Goal: Task Accomplishment & Management: Manage account settings

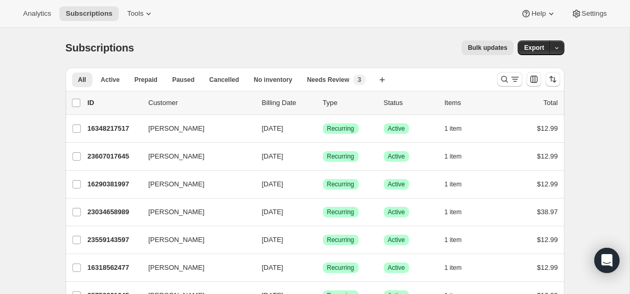
click at [153, 5] on div "Analytics Subscriptions Tools Help Settings" at bounding box center [315, 14] width 630 height 28
click at [152, 12] on icon at bounding box center [148, 13] width 10 height 10
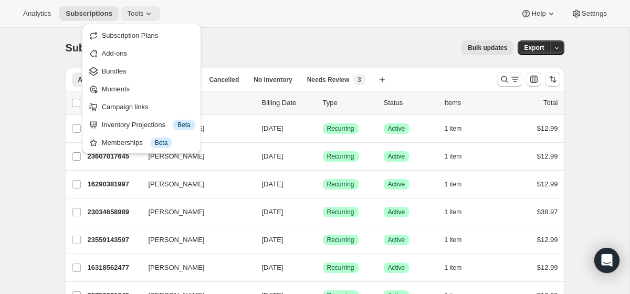
click at [152, 12] on icon at bounding box center [148, 13] width 10 height 10
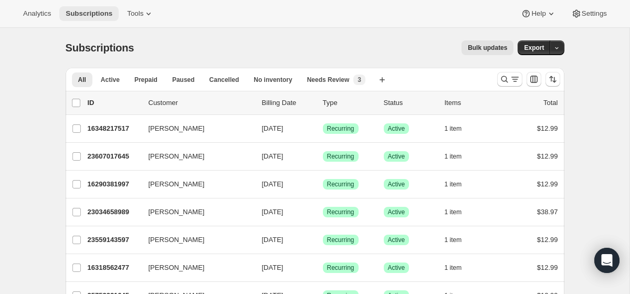
click at [98, 13] on span "Subscriptions" at bounding box center [89, 13] width 47 height 8
click at [109, 84] on button "Active" at bounding box center [109, 79] width 31 height 15
click at [78, 104] on input "0 selected" at bounding box center [76, 103] width 8 height 8
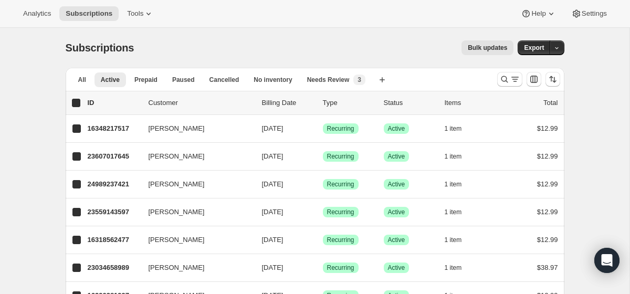
checkbox input "true"
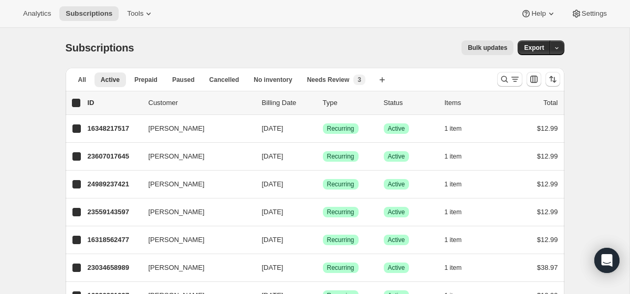
checkbox input "true"
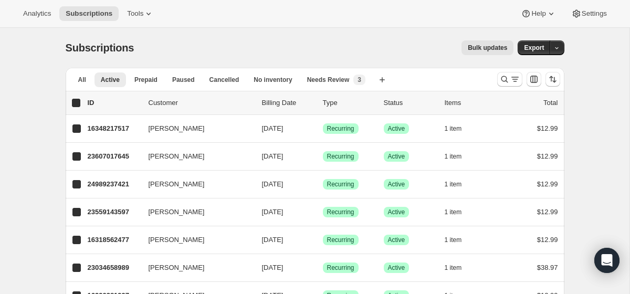
checkbox input "true"
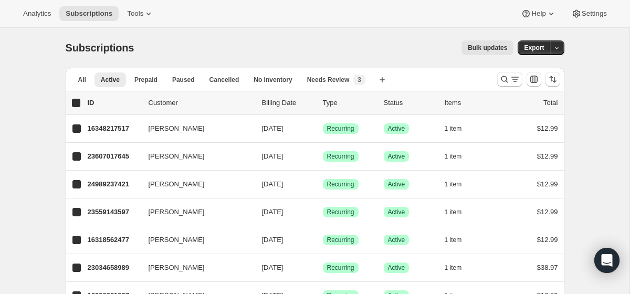
checkbox input "true"
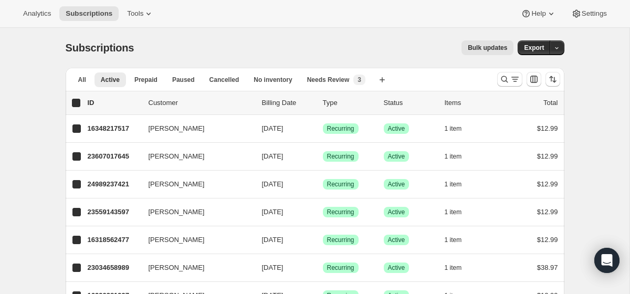
checkbox input "true"
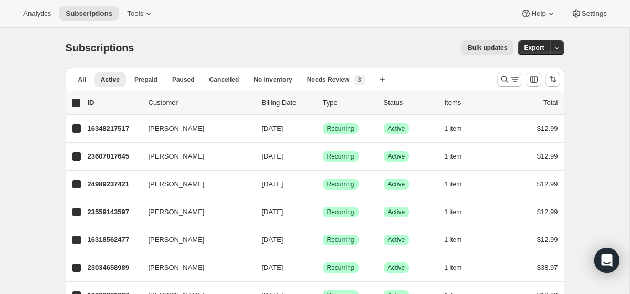
checkbox input "true"
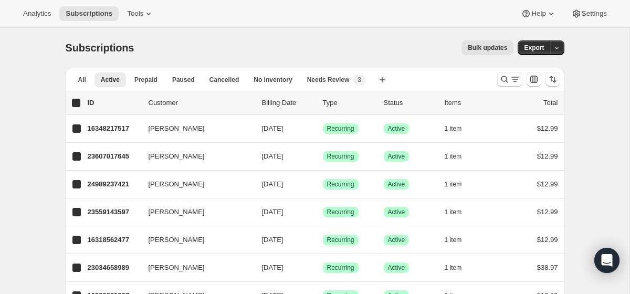
checkbox input "true"
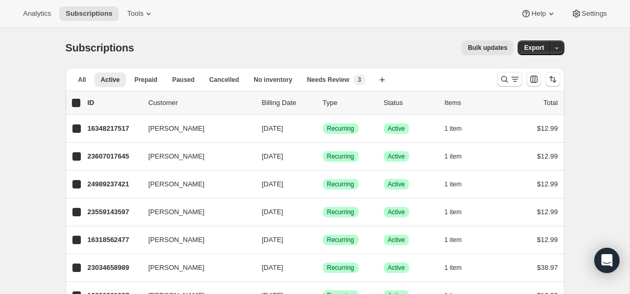
checkbox input "true"
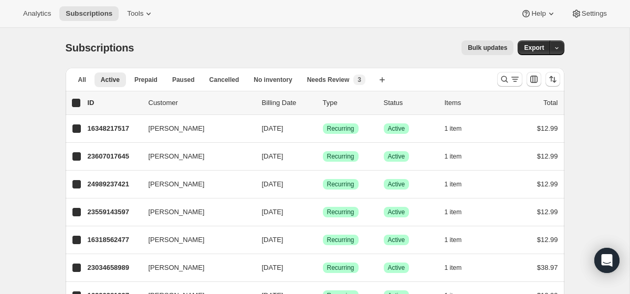
checkbox input "true"
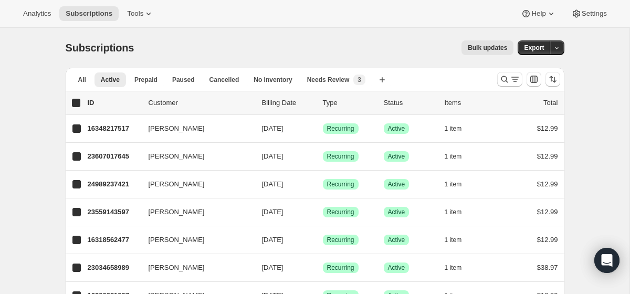
checkbox input "true"
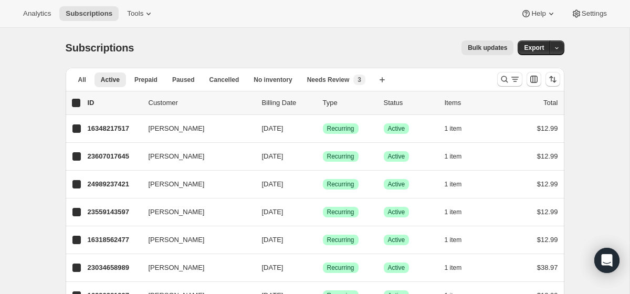
checkbox input "true"
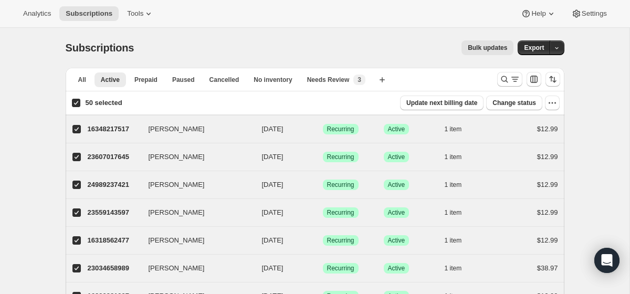
click at [78, 104] on input "50 selected" at bounding box center [76, 103] width 8 height 8
checkbox input "false"
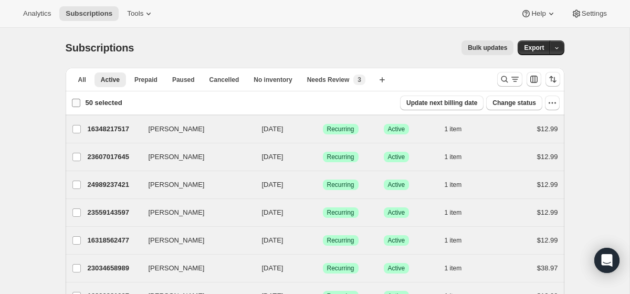
checkbox input "false"
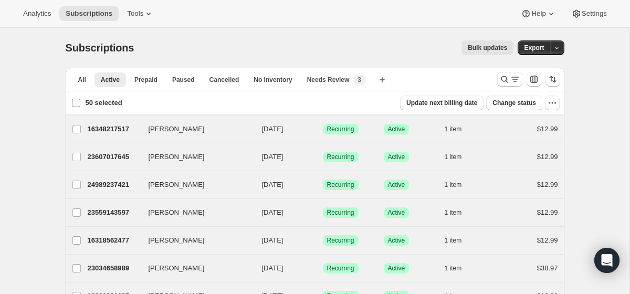
checkbox input "false"
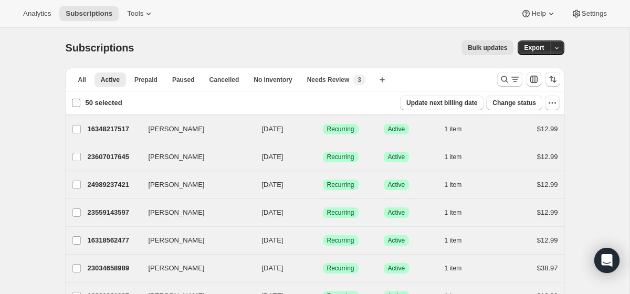
checkbox input "false"
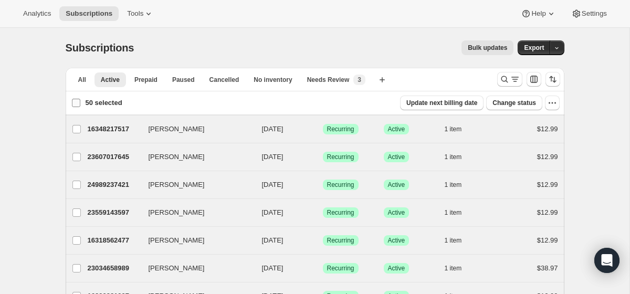
checkbox input "false"
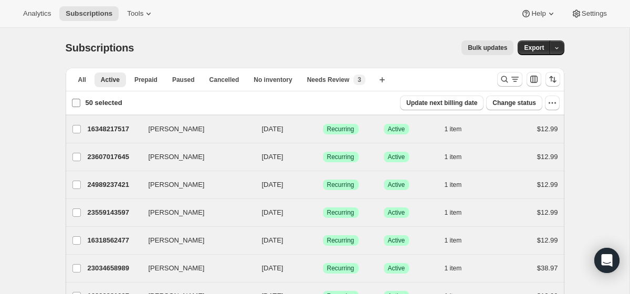
checkbox input "false"
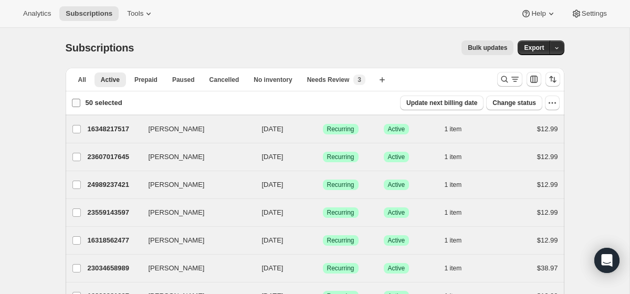
checkbox input "false"
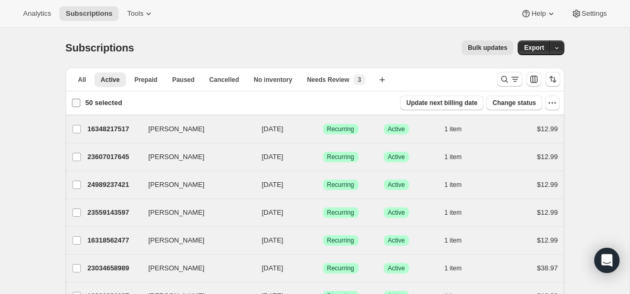
checkbox input "false"
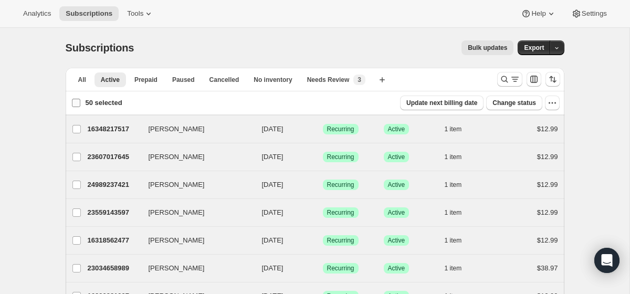
checkbox input "false"
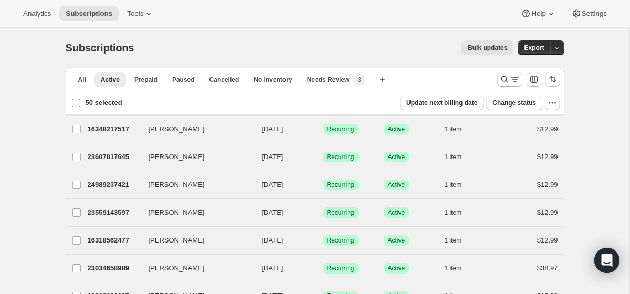
checkbox input "false"
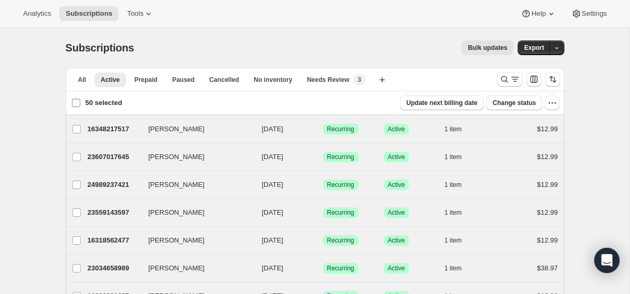
checkbox input "false"
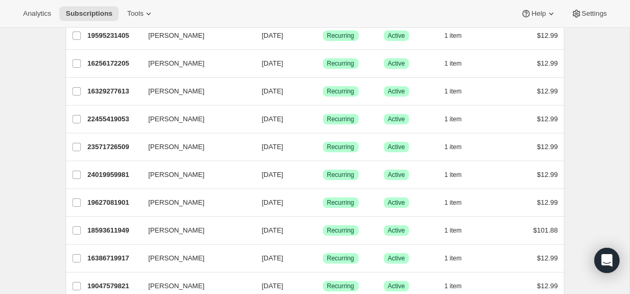
scroll to position [1270, 0]
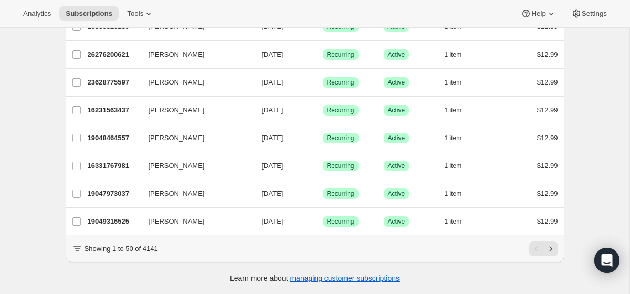
click at [79, 249] on icon at bounding box center [77, 248] width 6 height 1
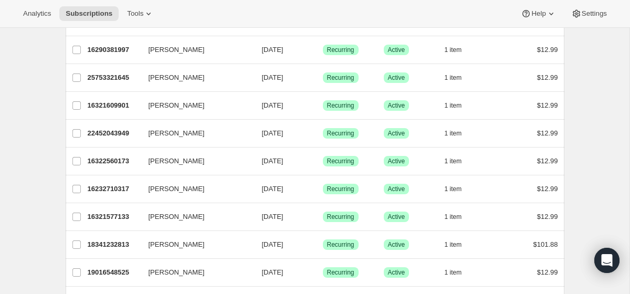
scroll to position [0, 0]
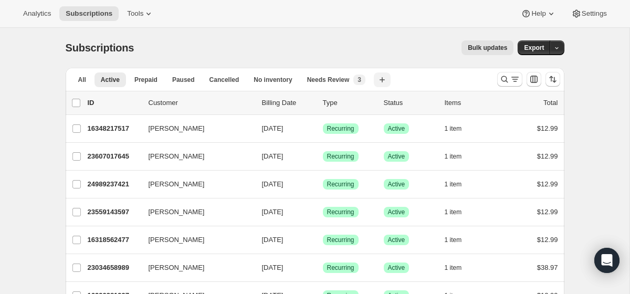
click at [384, 82] on icon "button" at bounding box center [382, 80] width 10 height 10
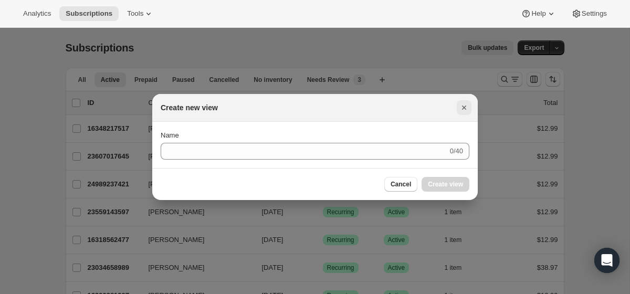
click at [464, 105] on icon "Close" at bounding box center [464, 107] width 10 height 10
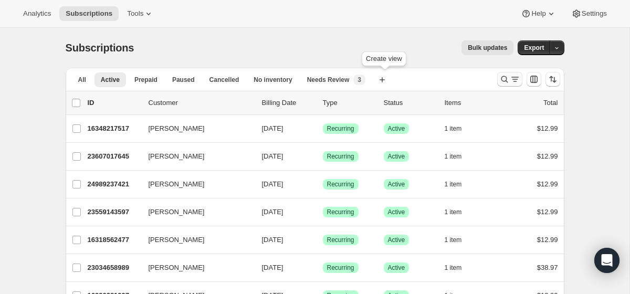
click at [506, 77] on icon "Search and filter results" at bounding box center [504, 79] width 10 height 10
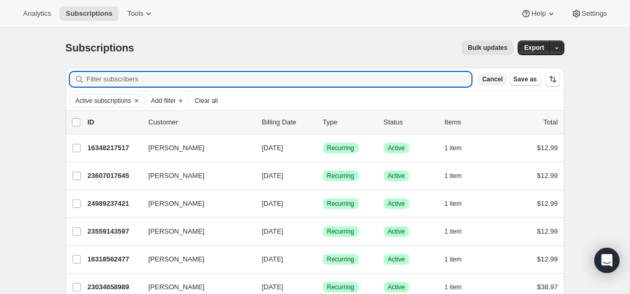
click at [494, 79] on span "Cancel" at bounding box center [492, 79] width 20 height 8
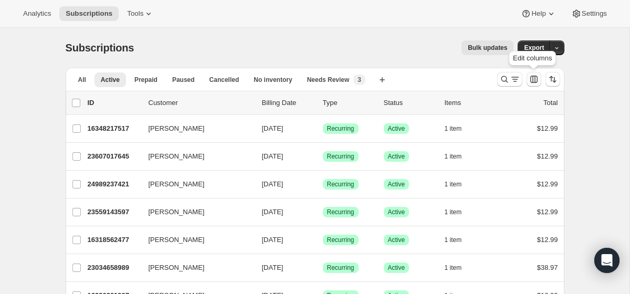
click at [532, 80] on icon "Customize table column order and visibility" at bounding box center [533, 79] width 7 height 7
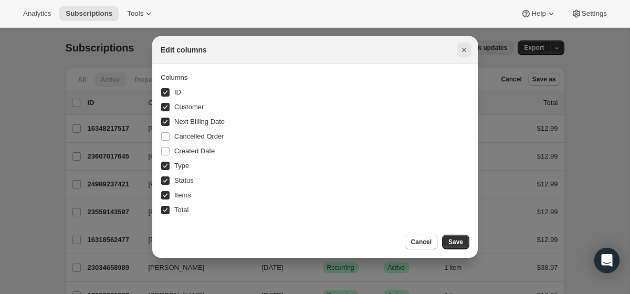
click at [464, 49] on icon "Close" at bounding box center [464, 50] width 4 height 4
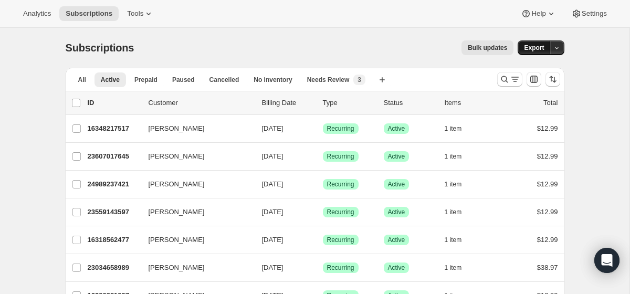
click at [531, 49] on span "Export" at bounding box center [534, 48] width 20 height 8
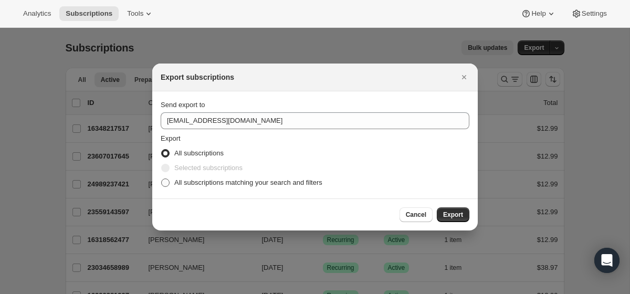
click at [203, 178] on span "All subscriptions matching your search and filters" at bounding box center [248, 182] width 148 height 8
click at [162, 178] on input "All subscriptions matching your search and filters" at bounding box center [161, 178] width 1 height 1
radio input "true"
click at [450, 219] on button "Export" at bounding box center [453, 214] width 33 height 15
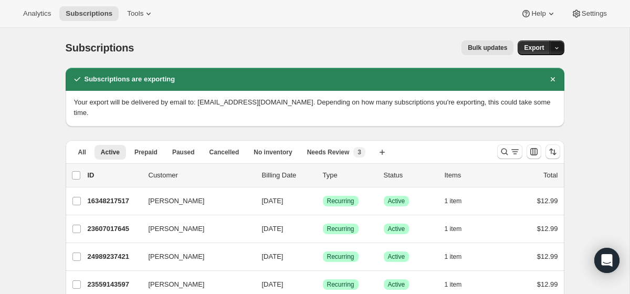
click at [560, 51] on button "button" at bounding box center [556, 47] width 15 height 15
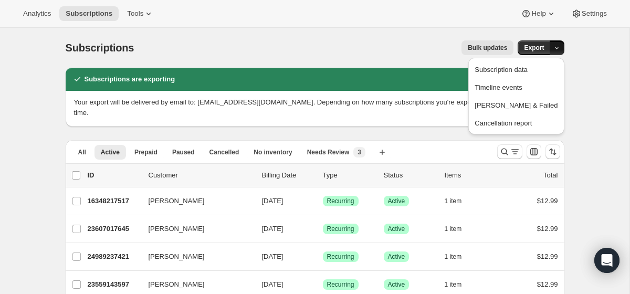
click at [560, 51] on button "button" at bounding box center [556, 47] width 15 height 15
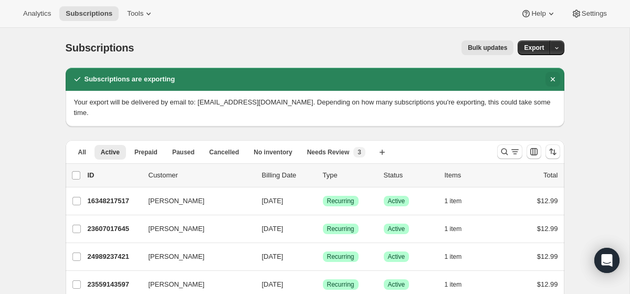
click at [551, 79] on icon "Dismiss notification" at bounding box center [552, 79] width 10 height 10
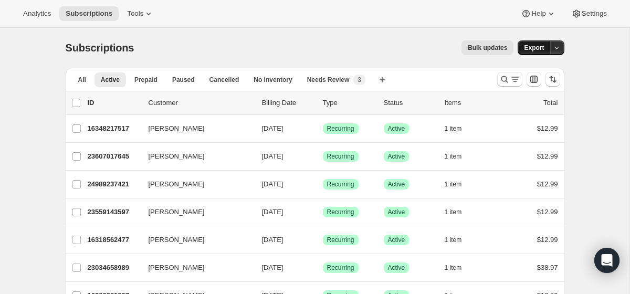
click at [536, 48] on span "Export" at bounding box center [534, 48] width 20 height 8
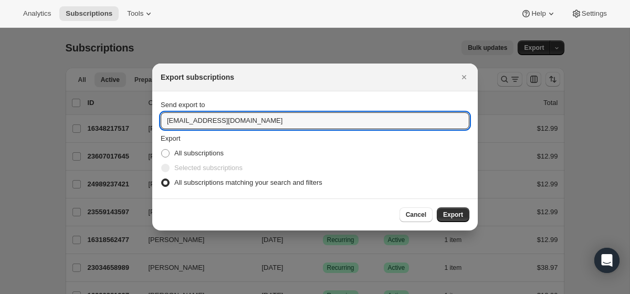
drag, startPoint x: 262, startPoint y: 120, endPoint x: 76, endPoint y: 114, distance: 185.8
type input "[EMAIL_ADDRESS][PERSON_NAME][DOMAIN_NAME]"
click at [450, 215] on span "Export" at bounding box center [453, 214] width 20 height 8
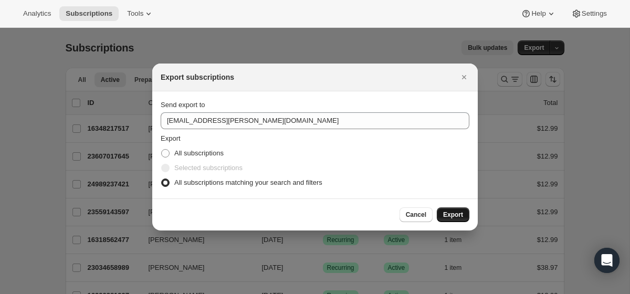
click at [459, 217] on span "Export" at bounding box center [453, 214] width 20 height 8
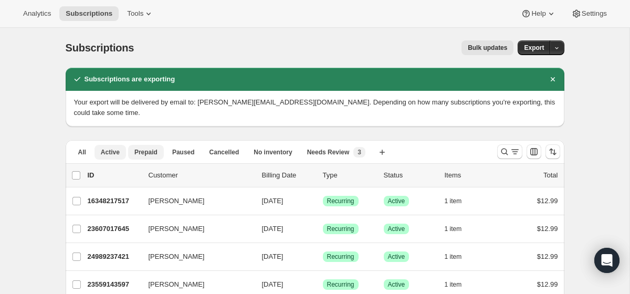
click at [153, 155] on span "Prepaid" at bounding box center [145, 152] width 23 height 8
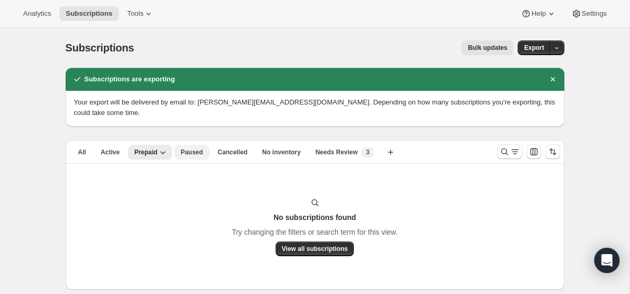
click at [192, 151] on span "Paused" at bounding box center [192, 152] width 23 height 8
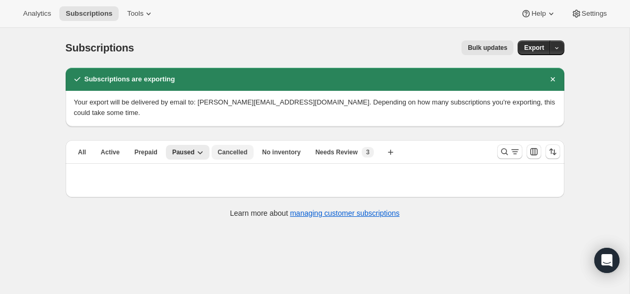
click at [237, 157] on button "Cancelled" at bounding box center [232, 152] width 43 height 15
click at [241, 147] on icon "button" at bounding box center [244, 152] width 10 height 10
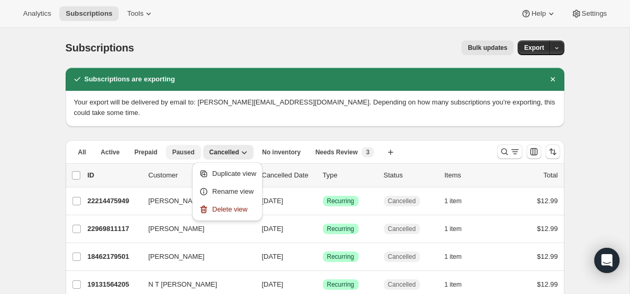
click at [189, 152] on span "Paused" at bounding box center [183, 152] width 23 height 8
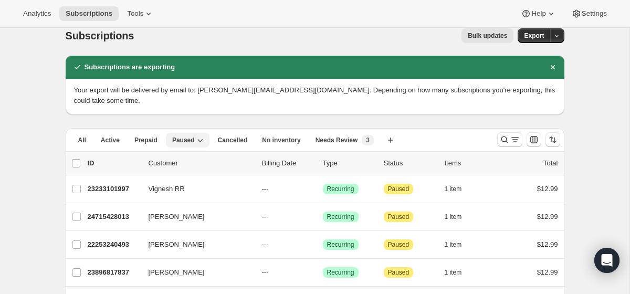
scroll to position [13, 0]
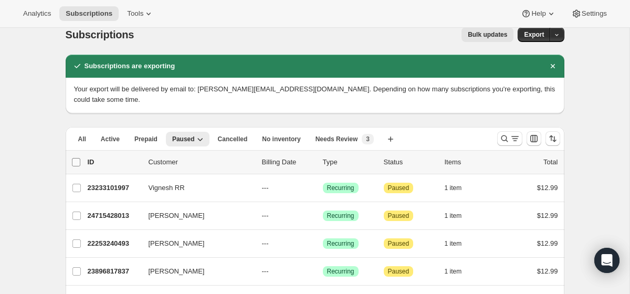
click at [78, 162] on input "0 selected" at bounding box center [76, 162] width 8 height 8
checkbox input "true"
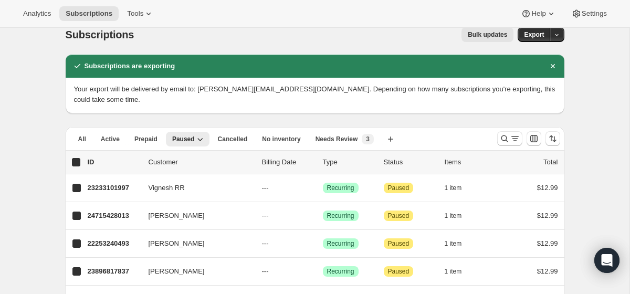
checkbox input "true"
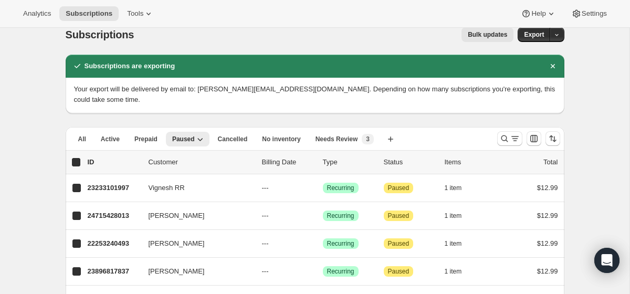
checkbox input "true"
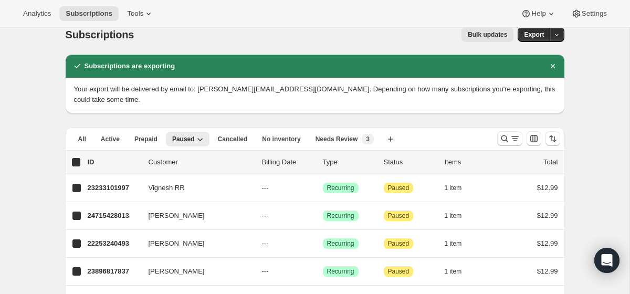
checkbox input "true"
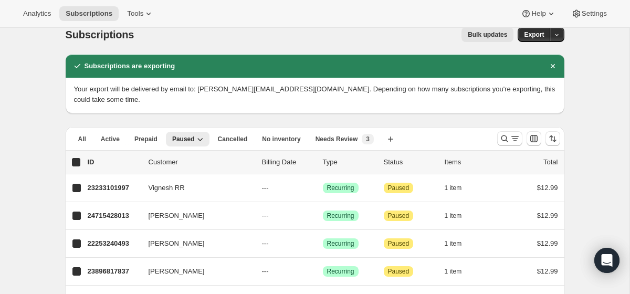
checkbox input "true"
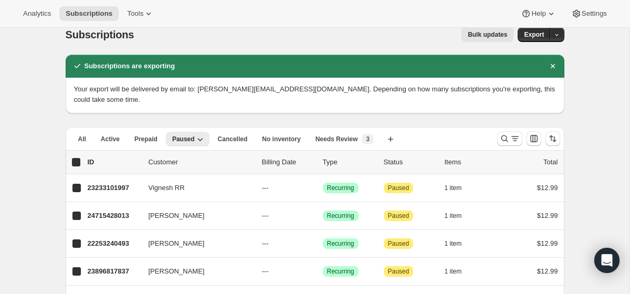
checkbox input "true"
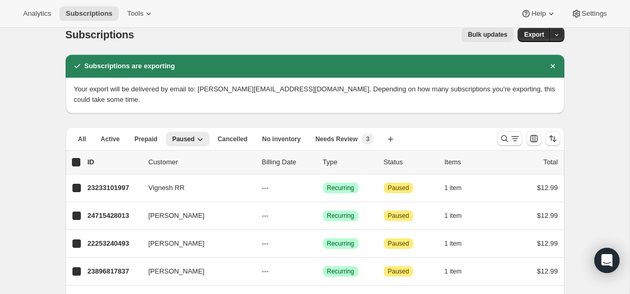
checkbox input "true"
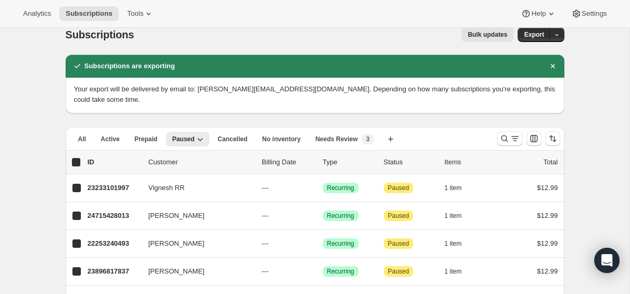
checkbox input "true"
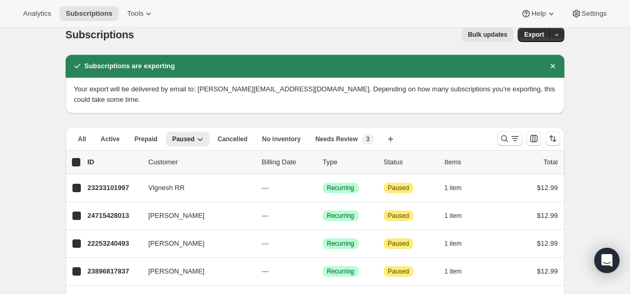
checkbox input "true"
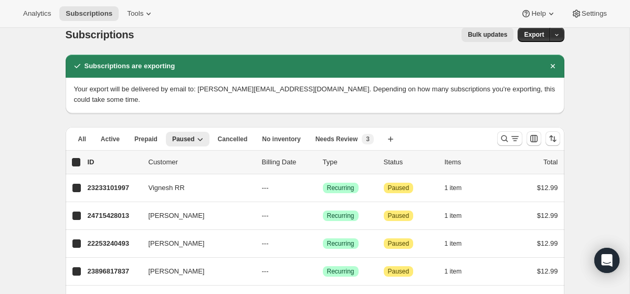
checkbox input "true"
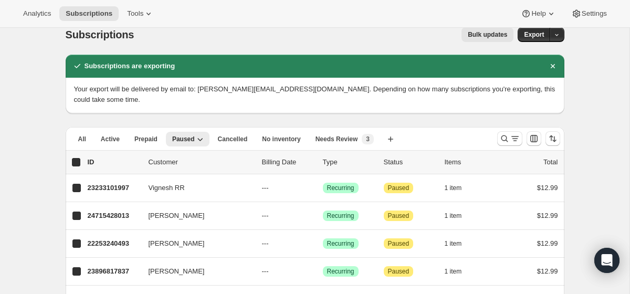
checkbox input "true"
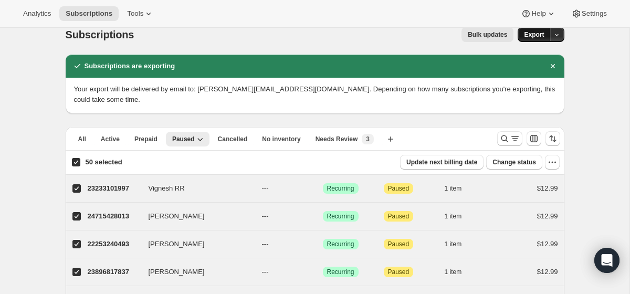
click at [538, 30] on button "Export" at bounding box center [533, 34] width 33 height 15
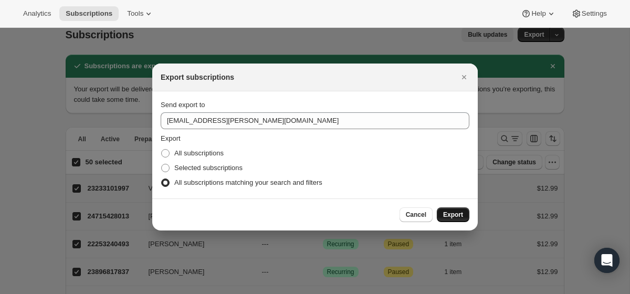
click at [451, 215] on span "Export" at bounding box center [453, 214] width 20 height 8
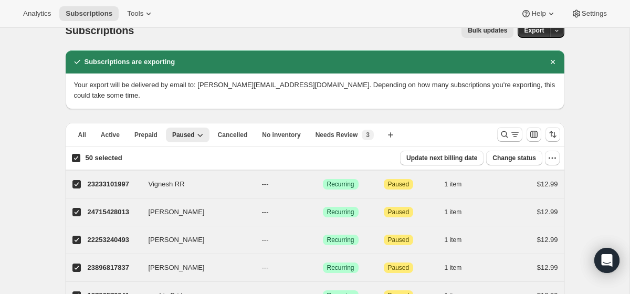
scroll to position [0, 0]
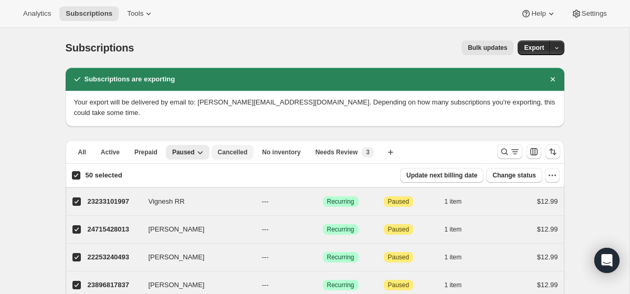
click at [235, 150] on span "Cancelled" at bounding box center [233, 152] width 30 height 8
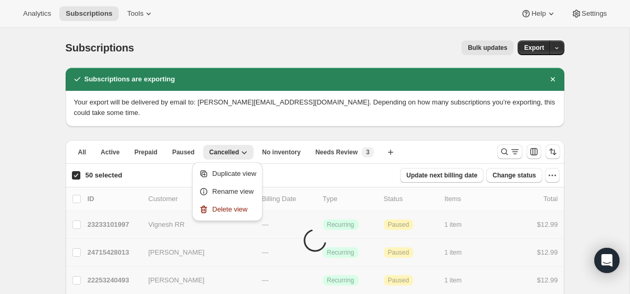
checkbox input "false"
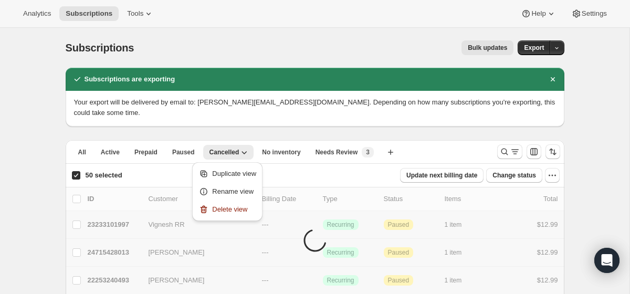
checkbox input "false"
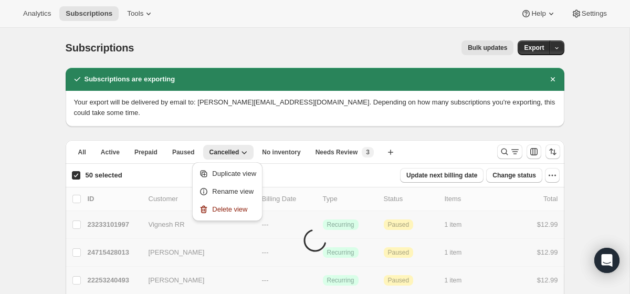
checkbox input "false"
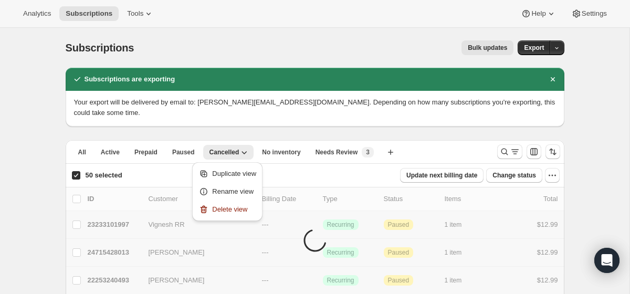
checkbox input "false"
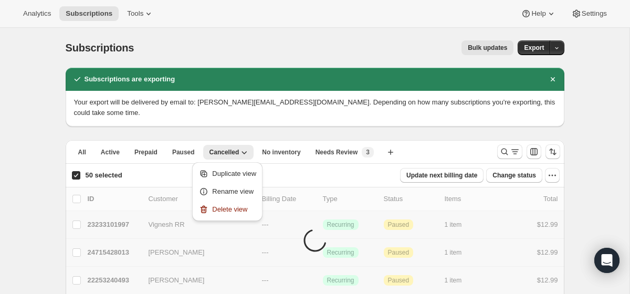
checkbox input "false"
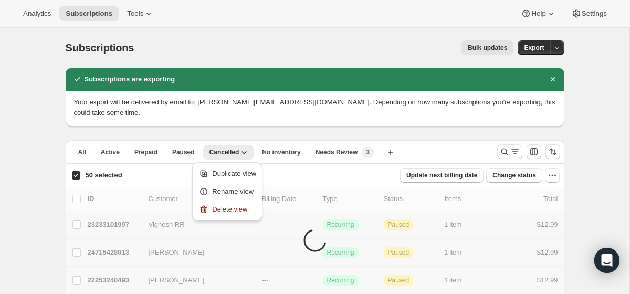
checkbox input "false"
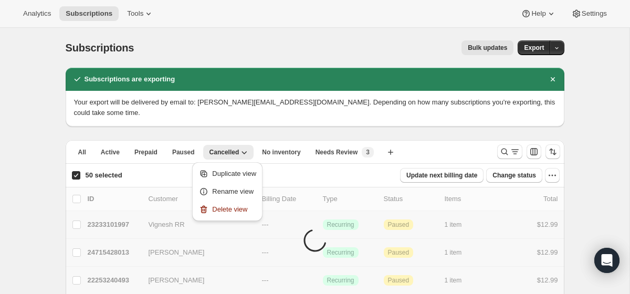
checkbox input "false"
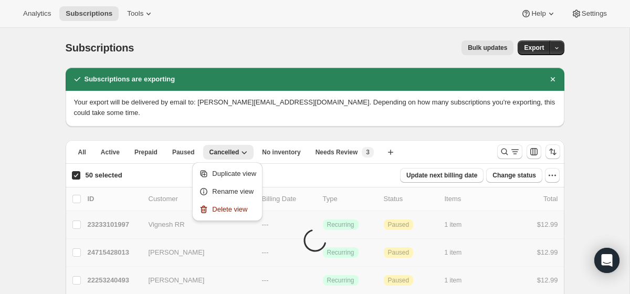
checkbox input "false"
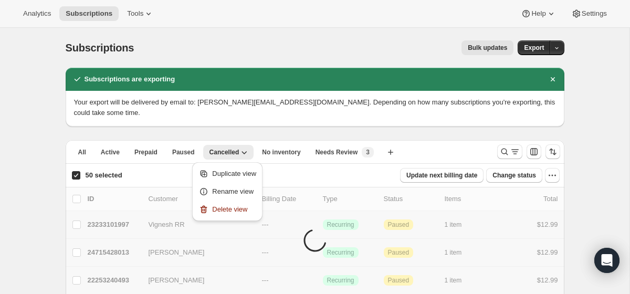
checkbox input "false"
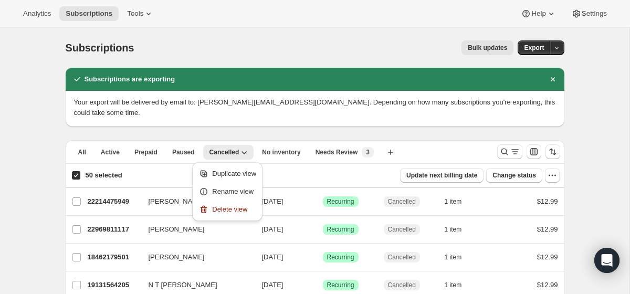
click at [74, 173] on input "50 selected" at bounding box center [76, 175] width 8 height 8
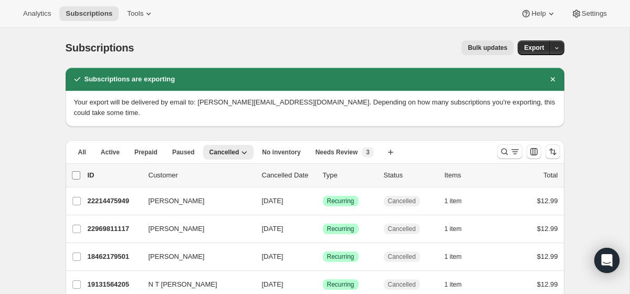
click at [78, 175] on input "0 selected" at bounding box center [76, 175] width 8 height 8
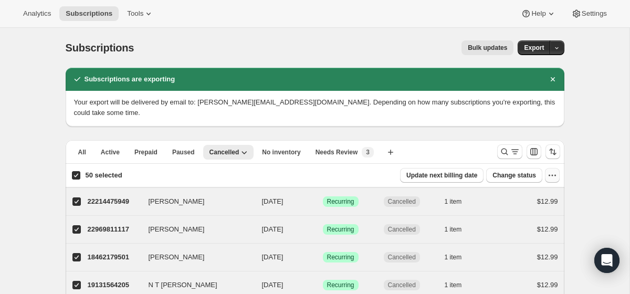
click at [556, 176] on icon "button" at bounding box center [552, 175] width 10 height 10
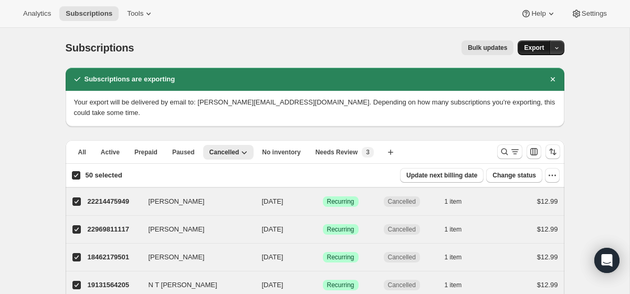
click at [535, 42] on button "Export" at bounding box center [533, 47] width 33 height 15
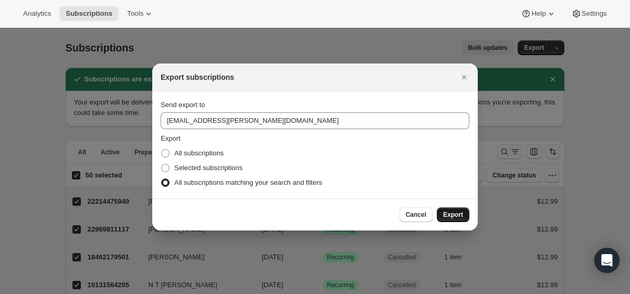
click at [457, 213] on span "Export" at bounding box center [453, 214] width 20 height 8
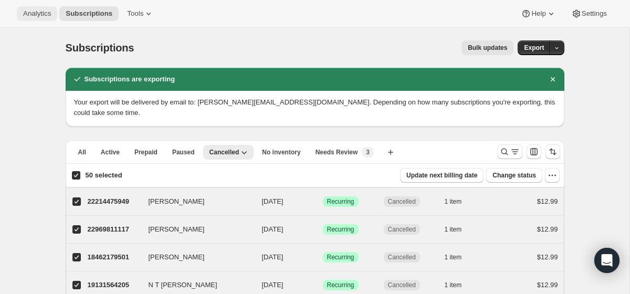
click at [43, 10] on span "Analytics" at bounding box center [37, 13] width 28 height 8
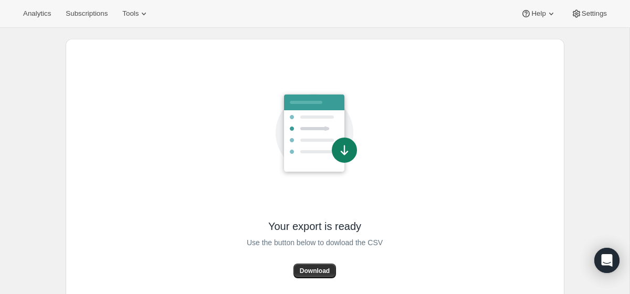
scroll to position [48, 0]
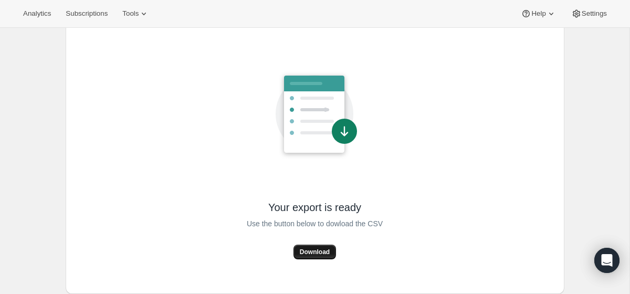
click at [311, 252] on span "Download" at bounding box center [315, 252] width 30 height 8
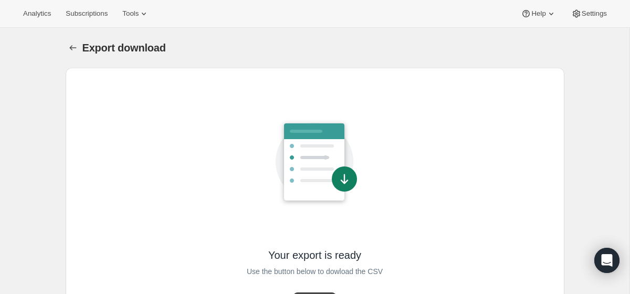
scroll to position [48, 0]
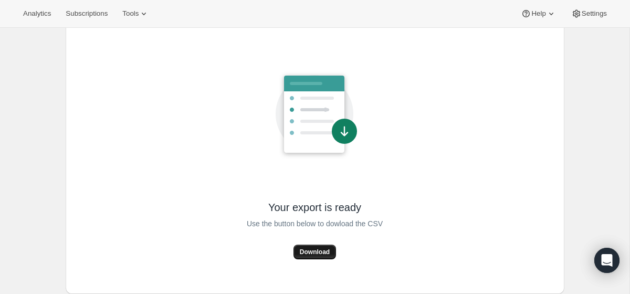
click at [312, 252] on span "Download" at bounding box center [315, 252] width 30 height 8
click at [319, 250] on span "Download" at bounding box center [315, 252] width 30 height 8
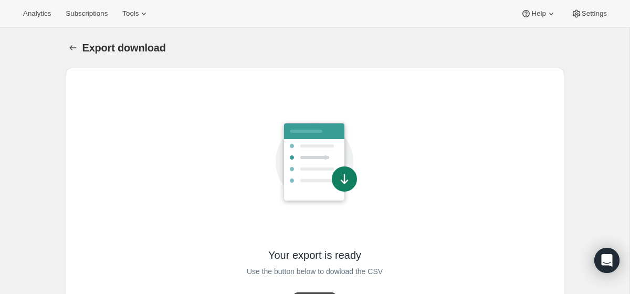
scroll to position [48, 0]
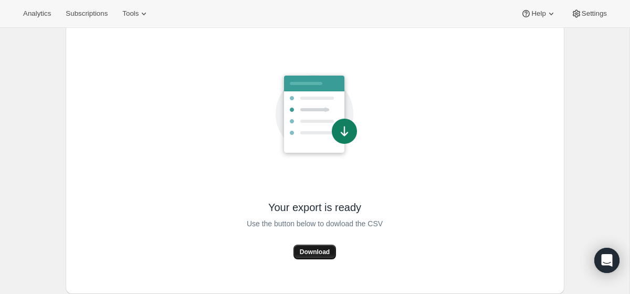
click at [316, 256] on button "Download" at bounding box center [314, 252] width 43 height 15
click at [89, 15] on span "Subscriptions" at bounding box center [87, 13] width 42 height 8
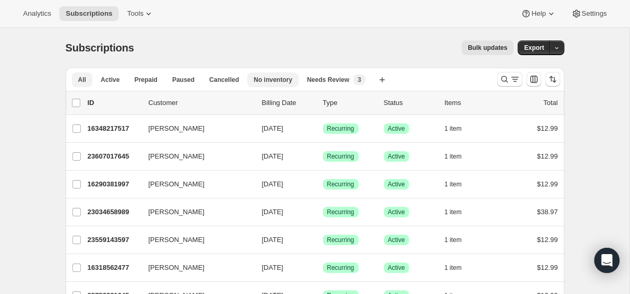
click at [285, 83] on span "No inventory" at bounding box center [272, 80] width 38 height 8
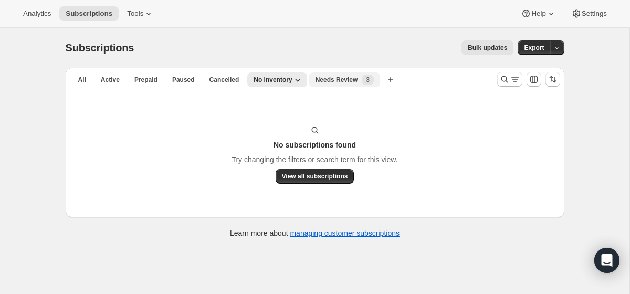
click at [341, 78] on span "Needs Review" at bounding box center [336, 80] width 43 height 8
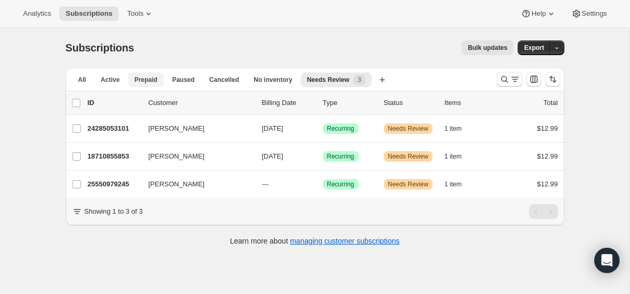
click at [146, 80] on span "Prepaid" at bounding box center [145, 80] width 23 height 8
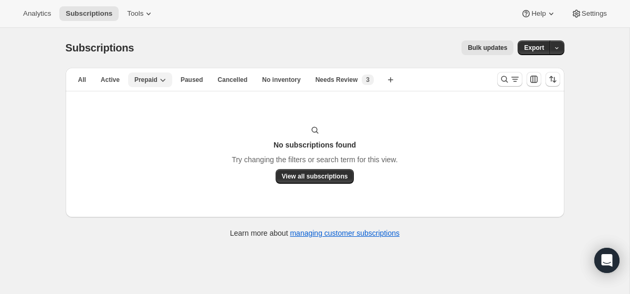
click at [160, 80] on icon "button" at bounding box center [162, 80] width 10 height 10
click at [105, 83] on span "Active" at bounding box center [110, 80] width 19 height 8
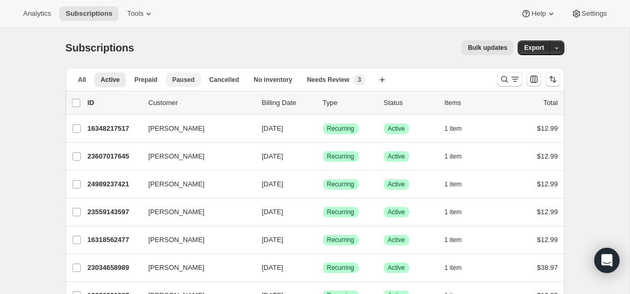
click at [185, 74] on button "Paused" at bounding box center [183, 79] width 35 height 15
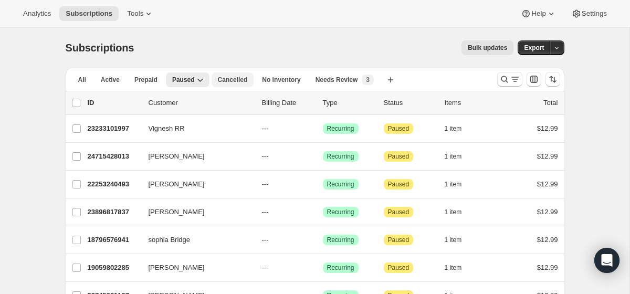
click at [231, 84] on button "Cancelled" at bounding box center [232, 79] width 43 height 15
